Goal: Navigation & Orientation: Find specific page/section

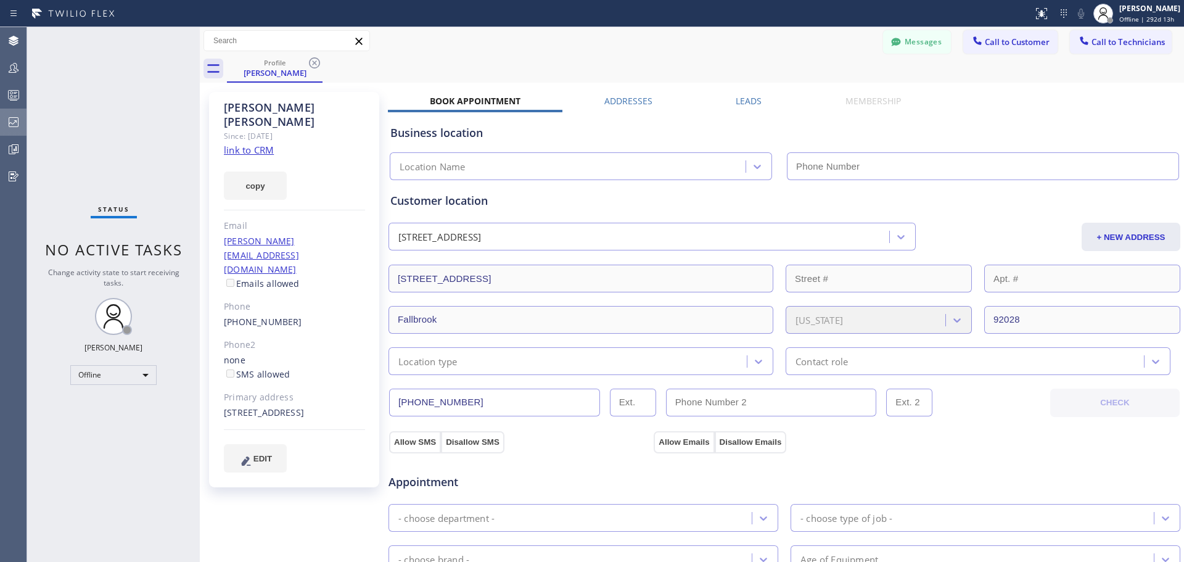
click at [13, 124] on icon at bounding box center [14, 122] width 10 height 10
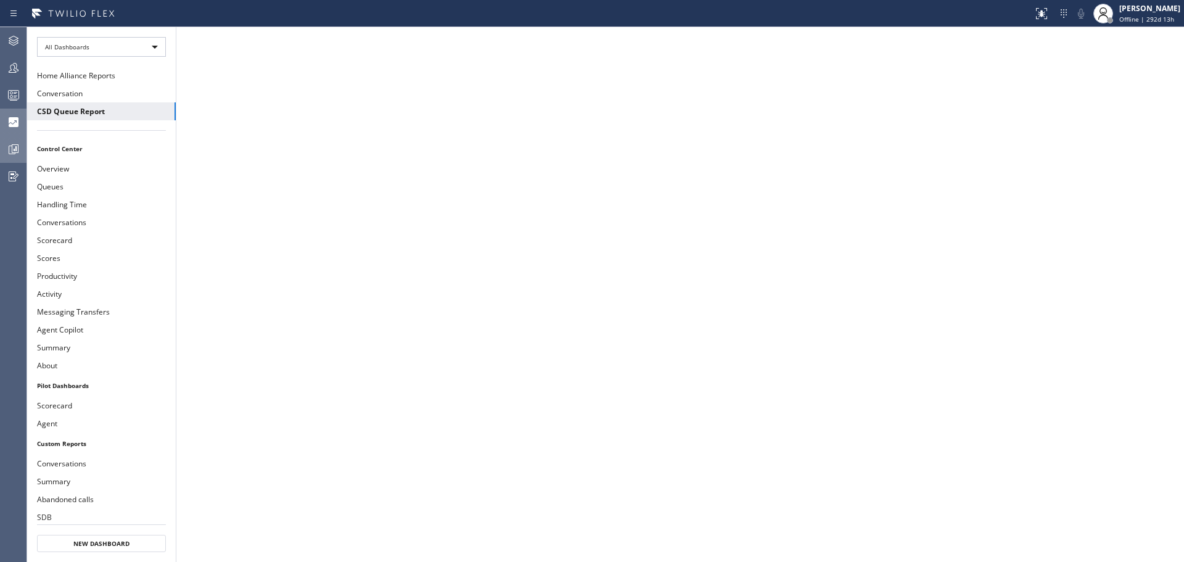
click at [16, 148] on icon at bounding box center [15, 148] width 3 height 5
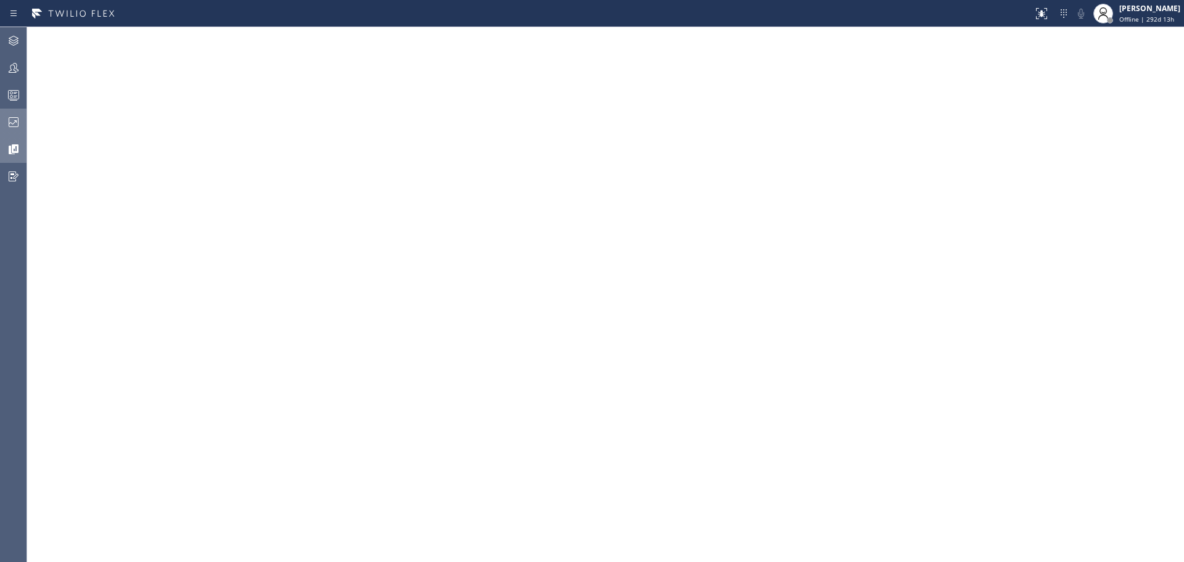
click at [16, 113] on div at bounding box center [13, 122] width 27 height 25
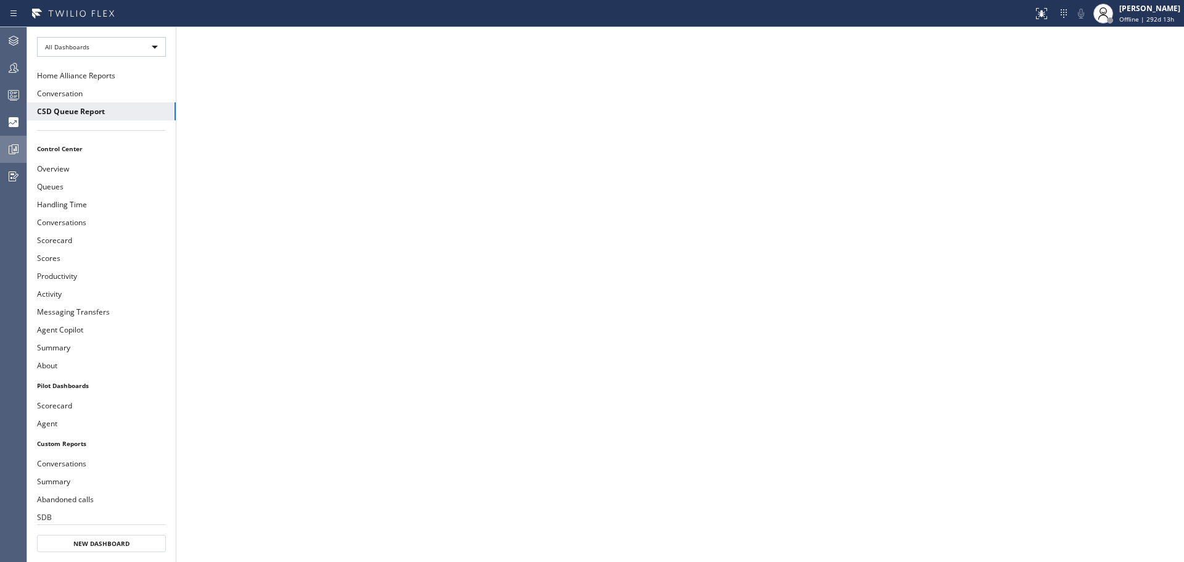
click at [14, 147] on icon at bounding box center [13, 149] width 15 height 15
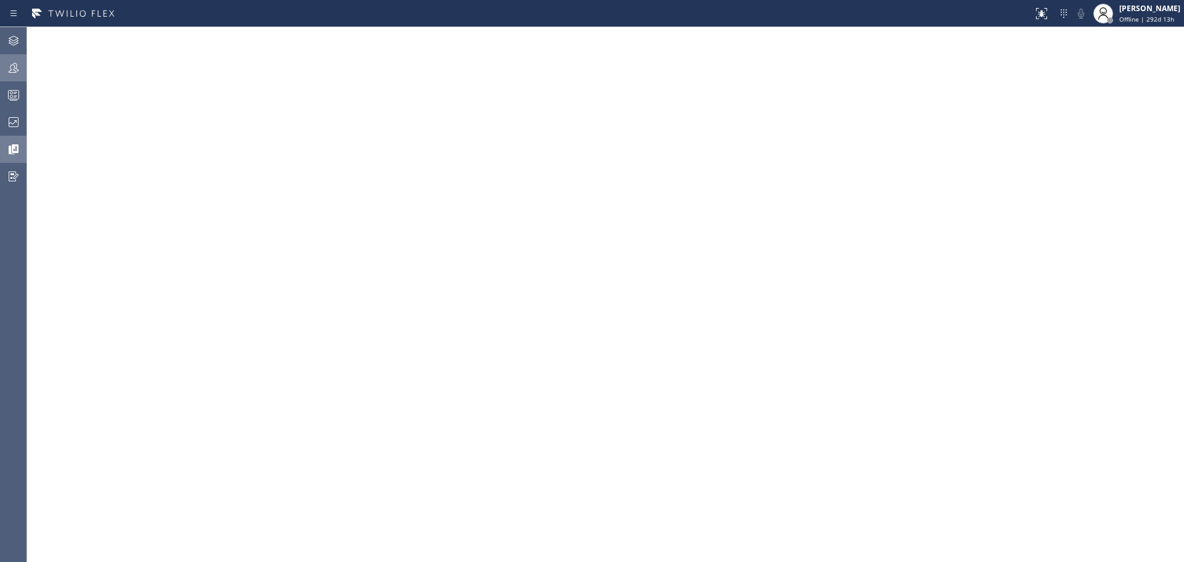
click at [16, 70] on icon at bounding box center [13, 67] width 15 height 15
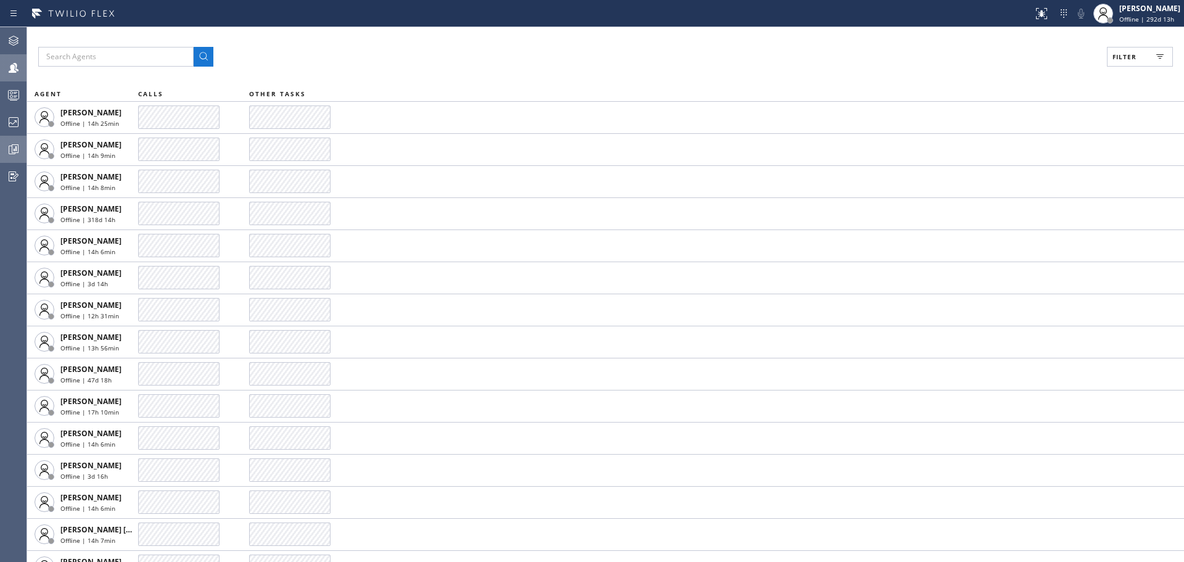
click at [17, 120] on icon at bounding box center [13, 122] width 15 height 15
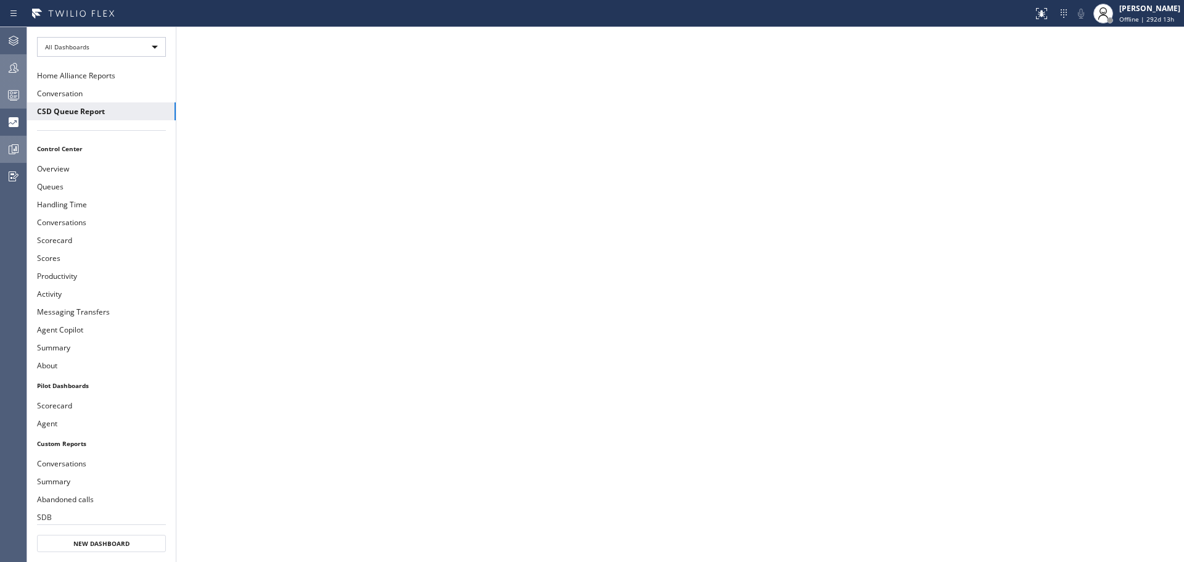
click at [17, 102] on icon at bounding box center [13, 95] width 15 height 15
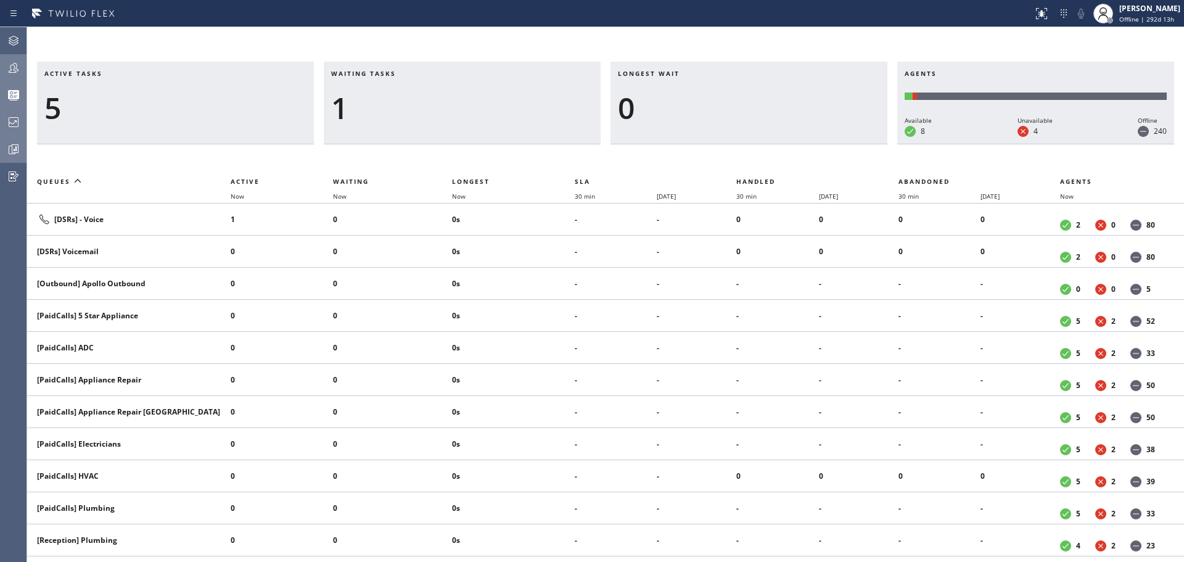
click at [11, 112] on div at bounding box center [13, 122] width 27 height 25
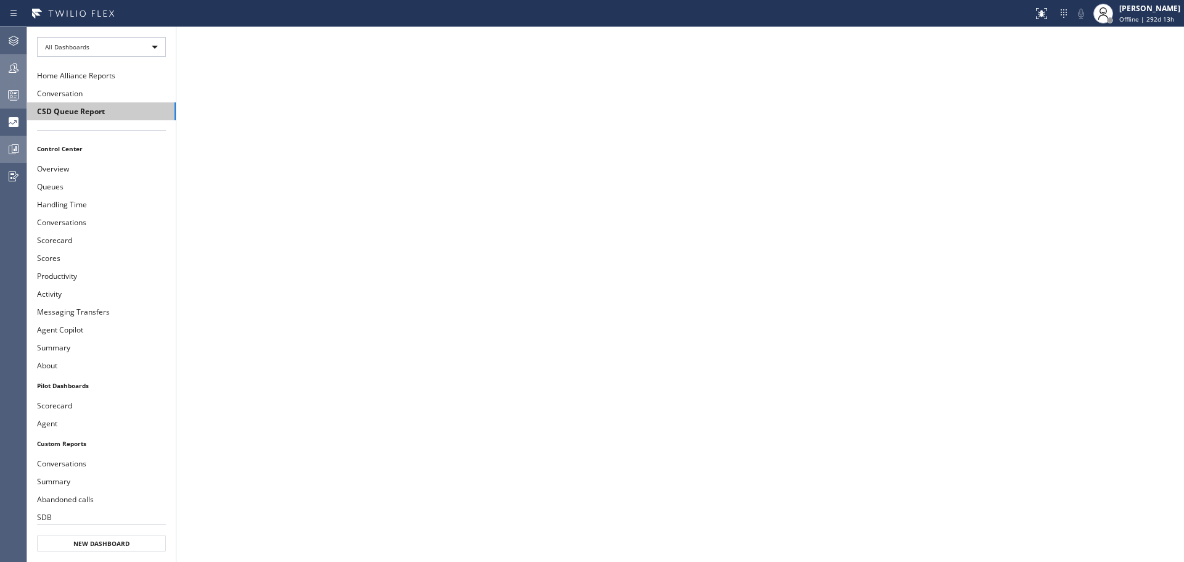
click at [109, 110] on button "CSD Queue Report" at bounding box center [101, 111] width 149 height 18
click at [4, 147] on div at bounding box center [13, 149] width 27 height 15
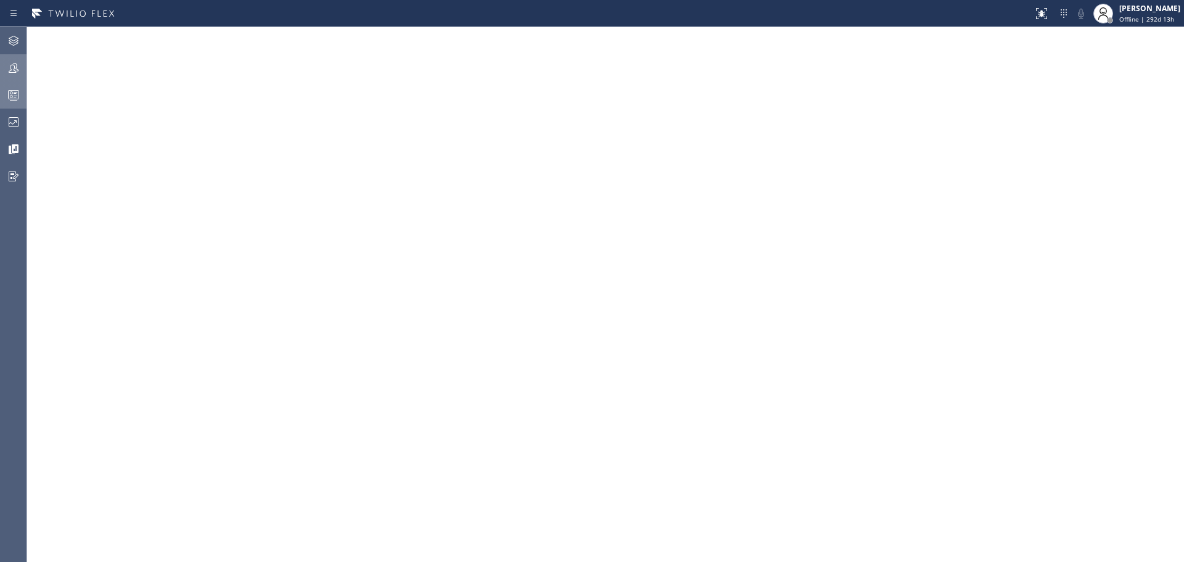
click at [27, 135] on div "Agent Desktop Teams Queues Stats Dashboards Analyze Questionnaires" at bounding box center [13, 294] width 27 height 535
click at [15, 133] on div at bounding box center [13, 122] width 27 height 25
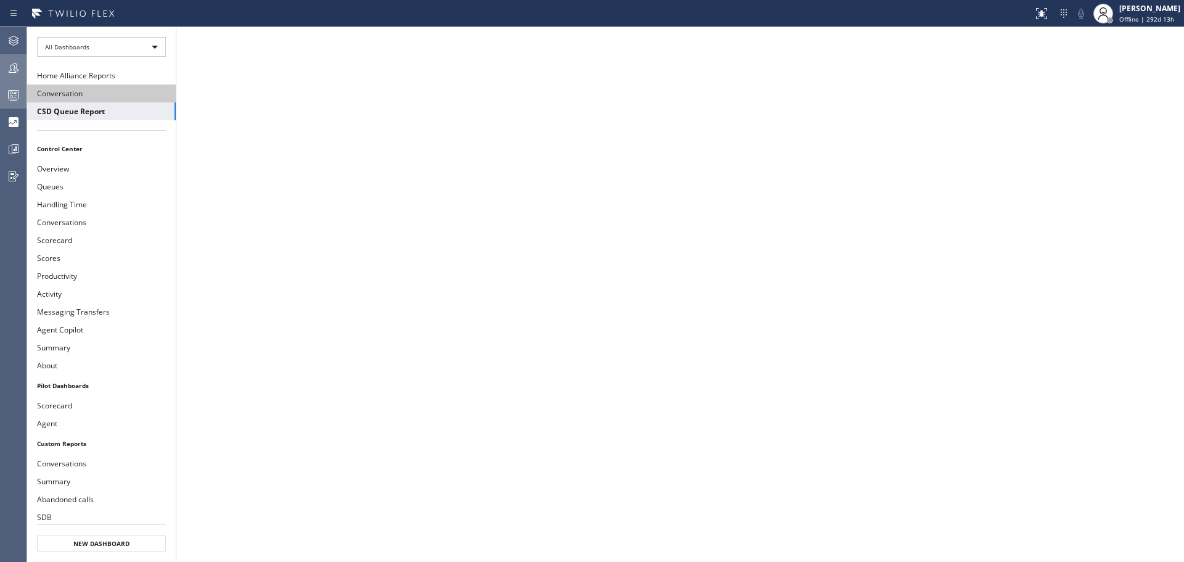
click at [96, 93] on button "Conversation" at bounding box center [101, 93] width 149 height 18
click at [117, 73] on button "Home Alliance Reports" at bounding box center [101, 76] width 149 height 18
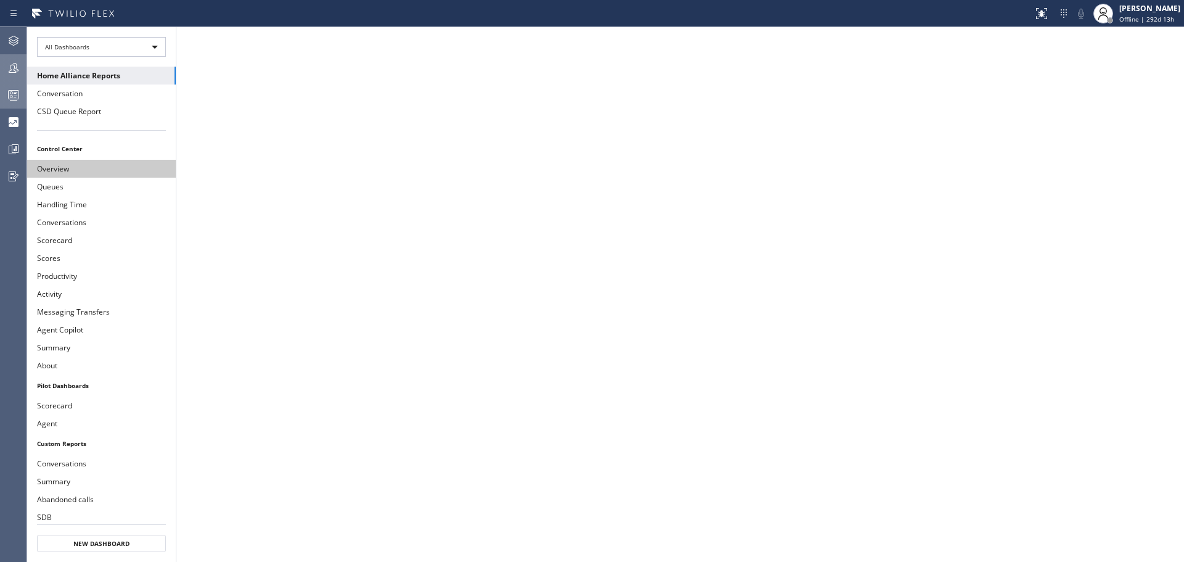
click at [134, 171] on button "Overview" at bounding box center [101, 169] width 149 height 18
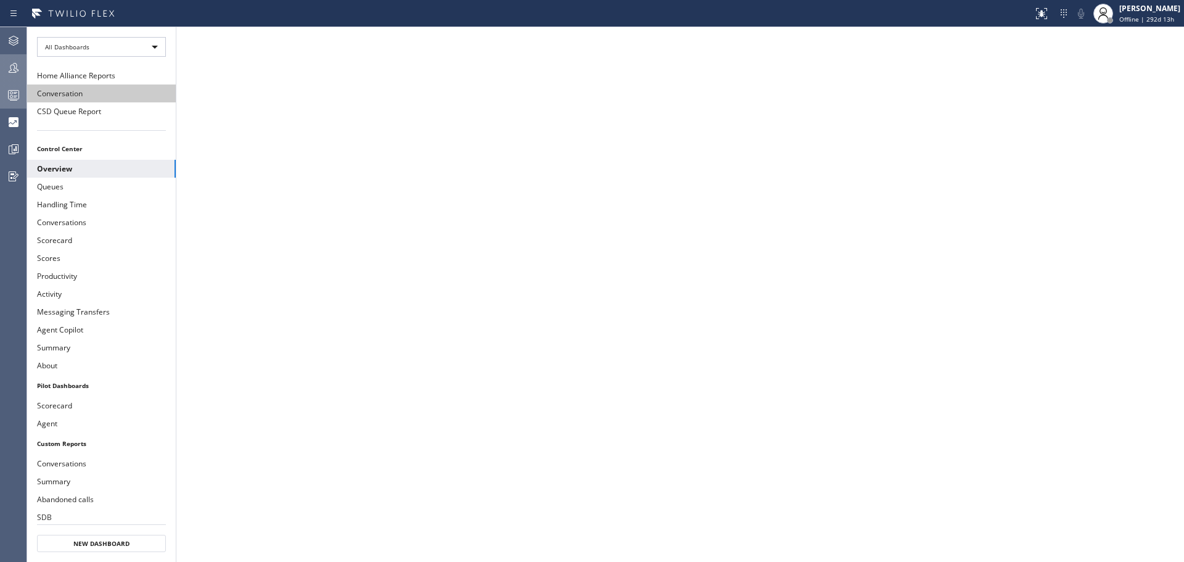
click at [101, 96] on button "Conversation" at bounding box center [101, 93] width 149 height 18
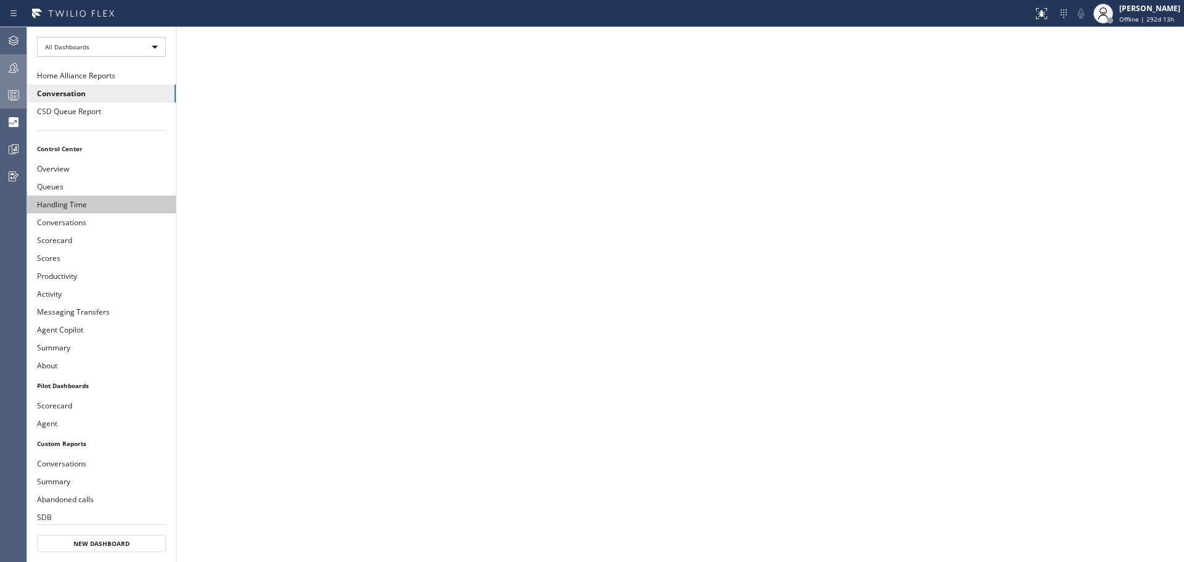
click at [114, 212] on button "Handling Time" at bounding box center [101, 204] width 149 height 18
